Goal: Information Seeking & Learning: Compare options

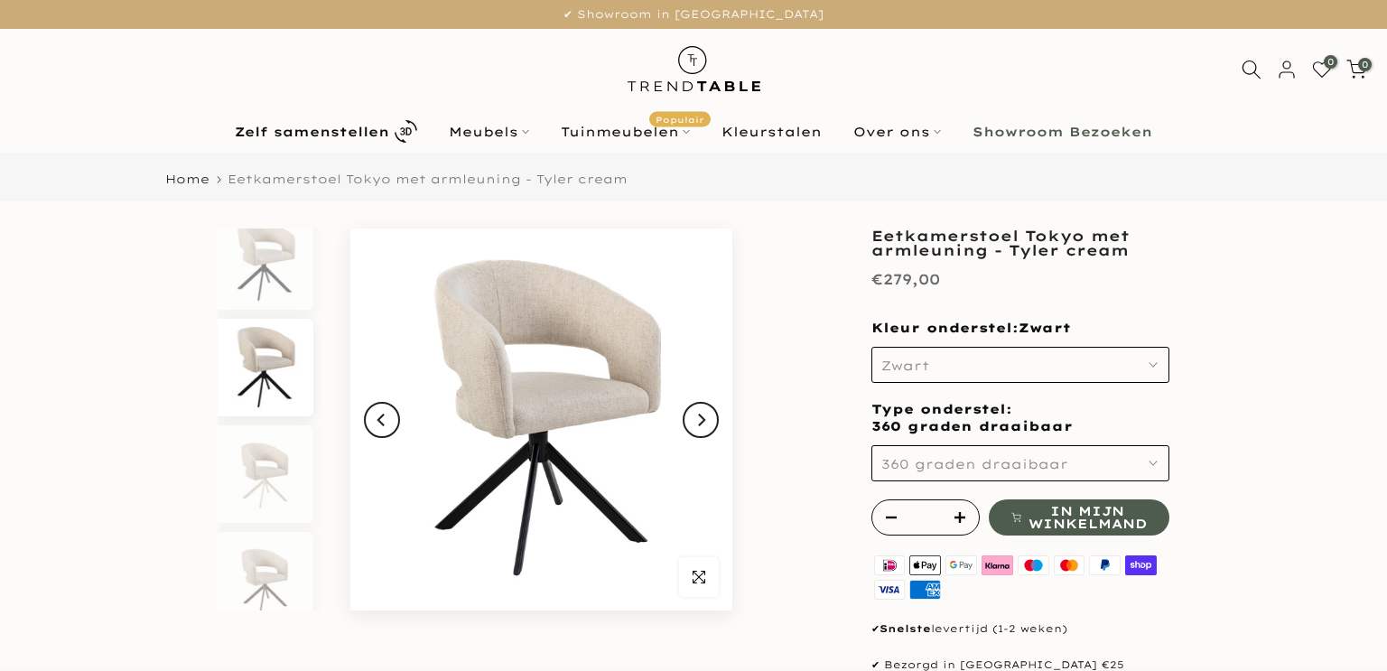
click at [703, 426] on icon "Next" at bounding box center [700, 420] width 13 height 14
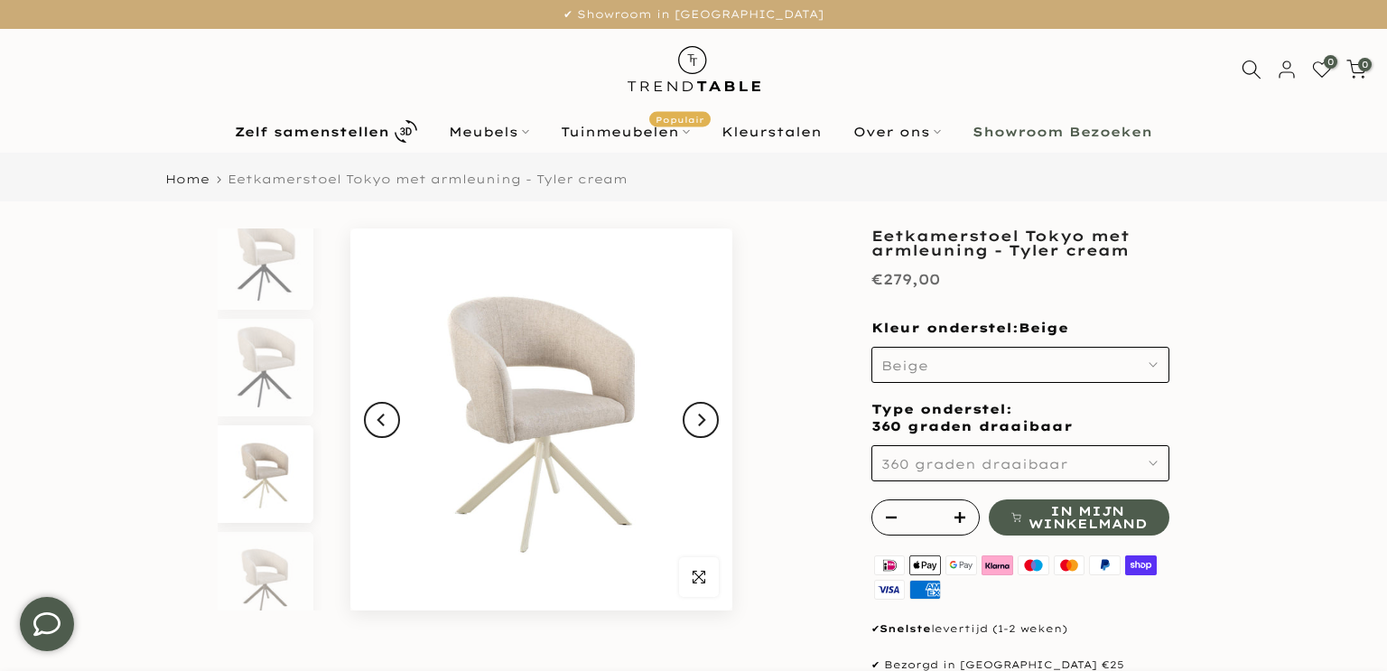
scroll to position [35, 0]
click at [703, 426] on icon "Next" at bounding box center [700, 420] width 13 height 14
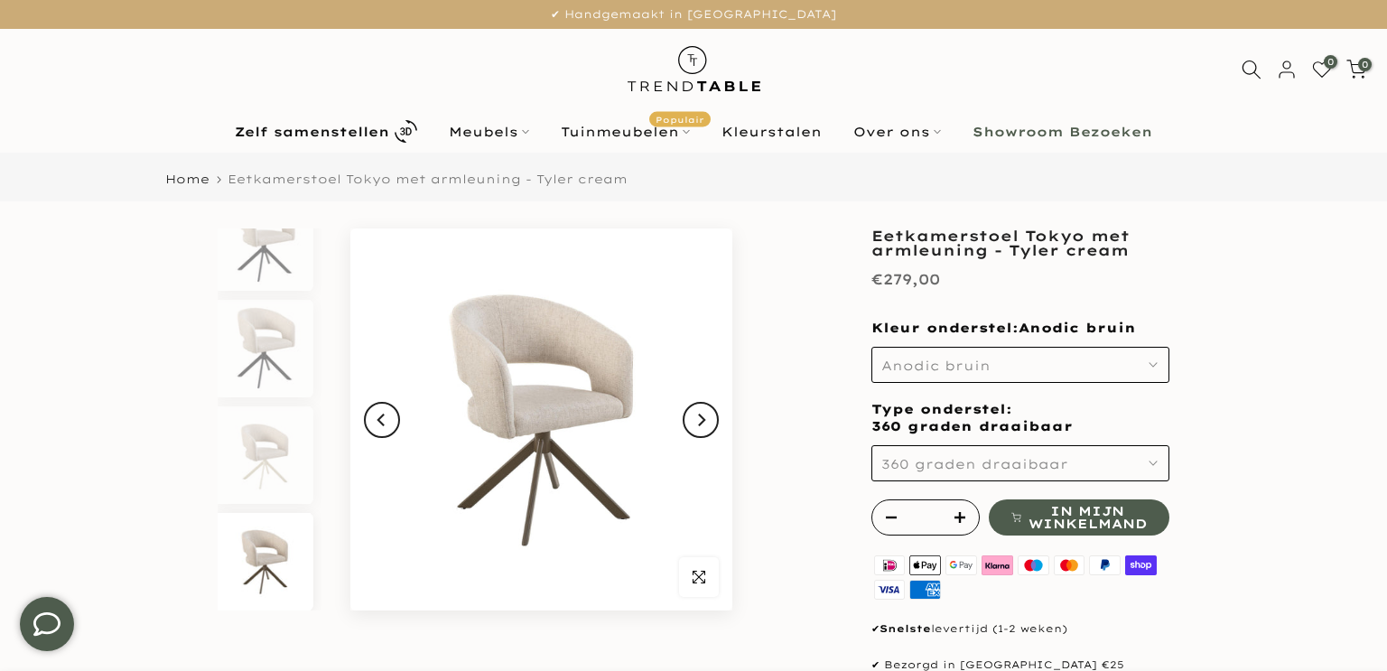
click at [703, 426] on icon "Next" at bounding box center [700, 420] width 13 height 14
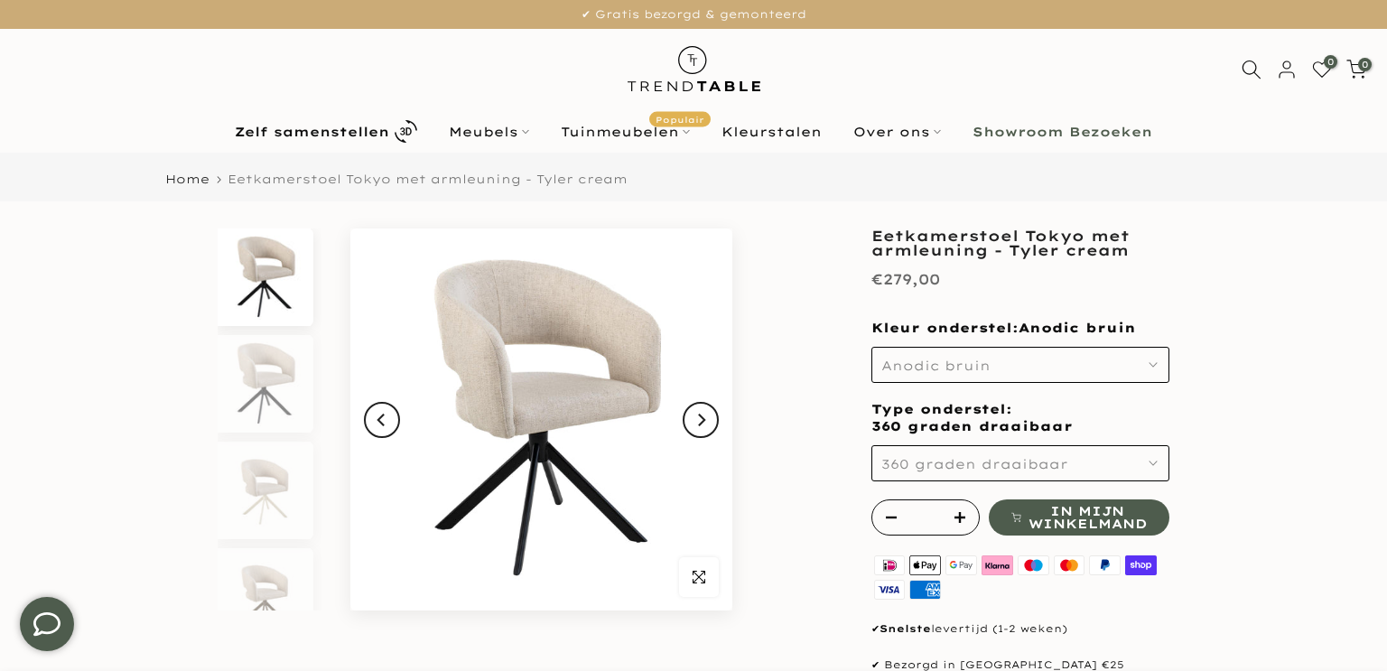
click at [703, 426] on icon "Next" at bounding box center [700, 420] width 13 height 14
